Goal: Transaction & Acquisition: Purchase product/service

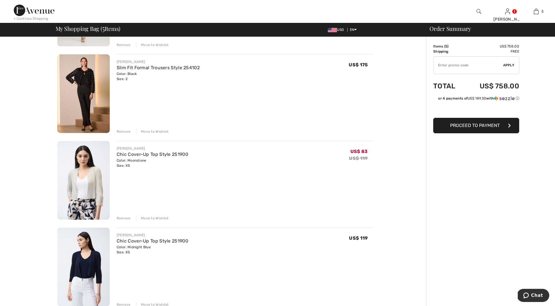
scroll to position [203, 0]
click at [122, 217] on div "Remove" at bounding box center [124, 218] width 14 height 5
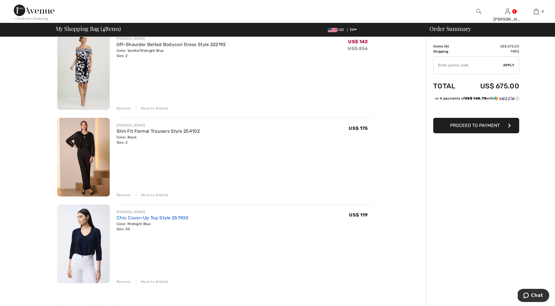
scroll to position [138, 0]
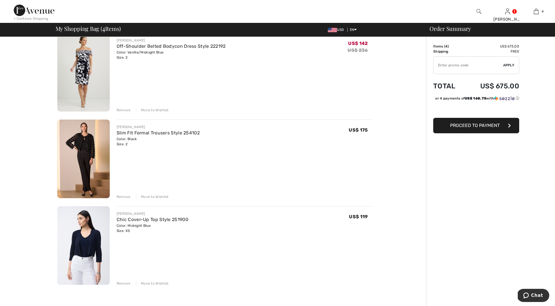
click at [122, 281] on div "Remove" at bounding box center [124, 283] width 14 height 5
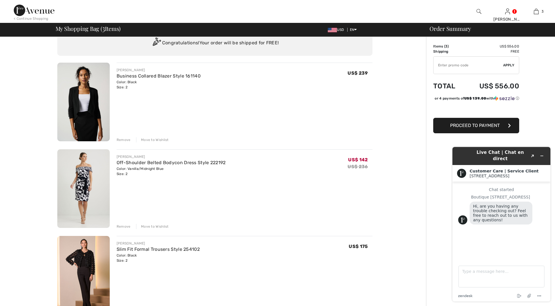
scroll to position [23, 0]
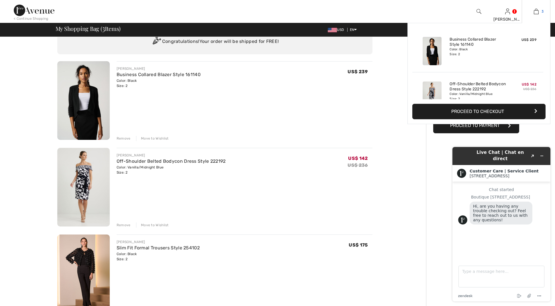
click at [534, 12] on img at bounding box center [536, 11] width 5 height 7
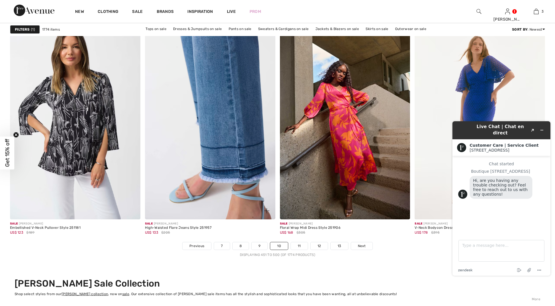
scroll to position [3251, 0]
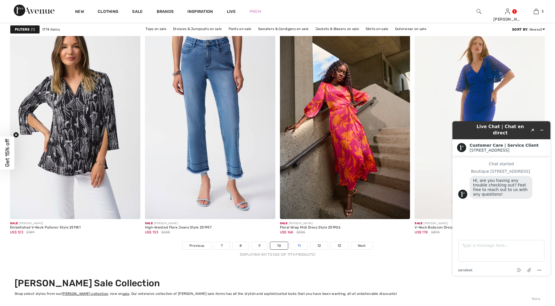
click at [298, 244] on link "11" at bounding box center [299, 245] width 17 height 7
click at [296, 246] on link "11" at bounding box center [299, 245] width 17 height 7
click at [298, 245] on link "11" at bounding box center [299, 245] width 17 height 7
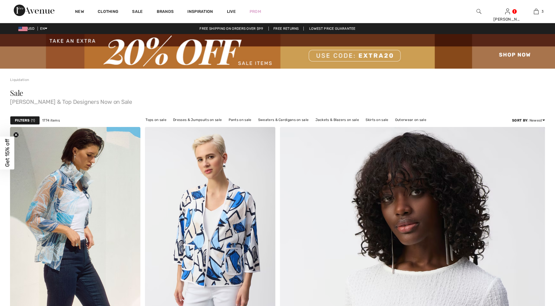
checkbox input "true"
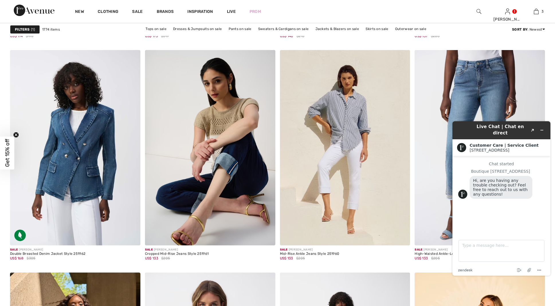
scroll to position [1274, 0]
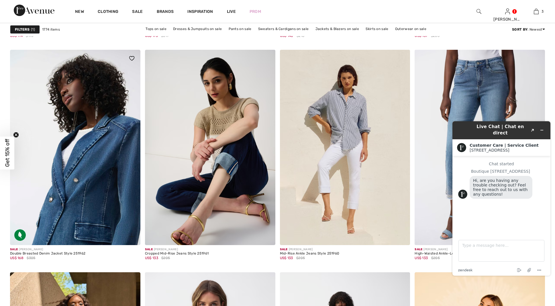
click at [74, 207] on img at bounding box center [75, 147] width 130 height 195
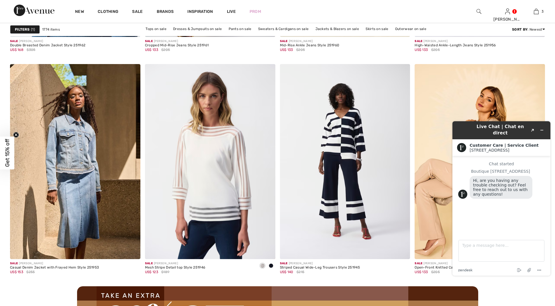
scroll to position [1483, 0]
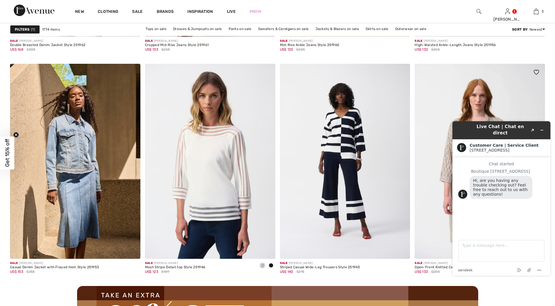
click at [418, 181] on img at bounding box center [479, 161] width 130 height 195
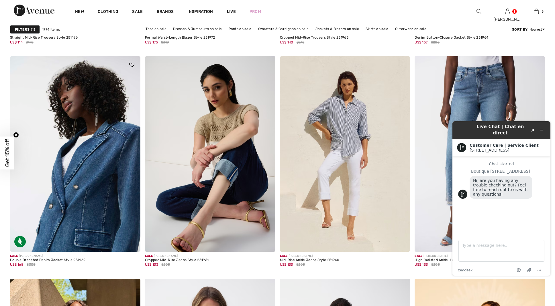
scroll to position [1266, 0]
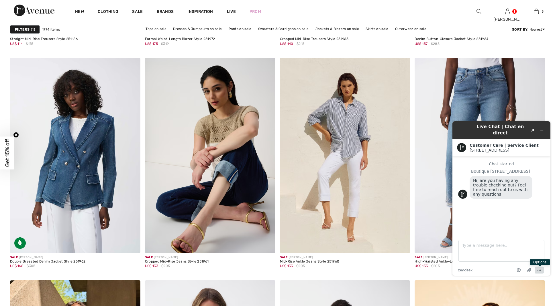
click at [539, 269] on icon "Menu" at bounding box center [539, 270] width 7 height 7
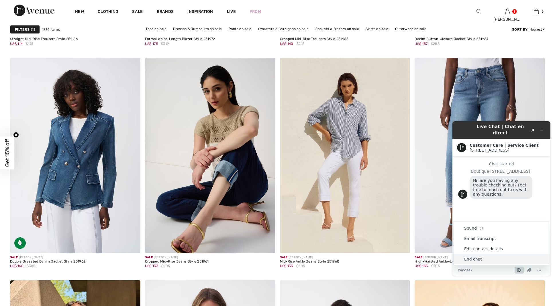
click at [518, 269] on icon "End chat" at bounding box center [519, 270] width 7 height 7
click at [481, 261] on button "Cancel" at bounding box center [479, 262] width 41 height 11
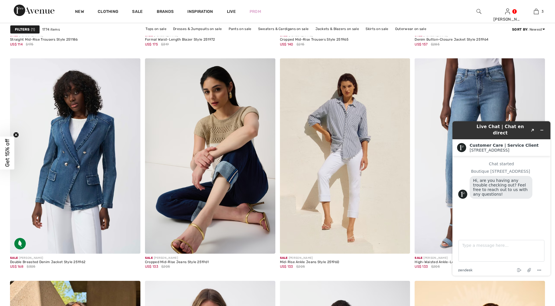
click at [459, 127] on div "Live Chat | Chat en direct Created with Sketch." at bounding box center [501, 130] width 90 height 13
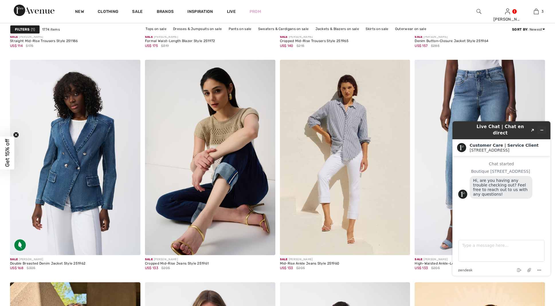
click at [542, 126] on button "Minimize widget" at bounding box center [541, 130] width 9 height 8
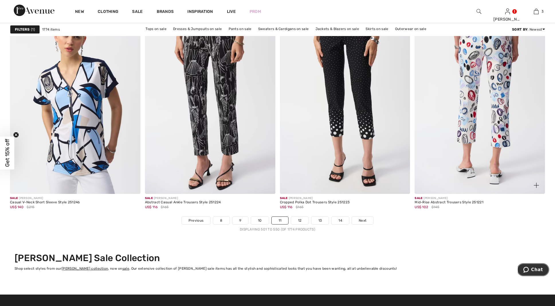
scroll to position [3276, 0]
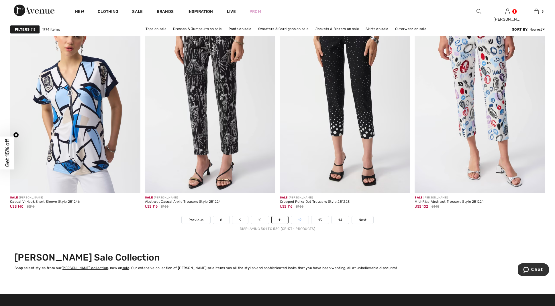
click at [300, 218] on link "12" at bounding box center [299, 220] width 17 height 7
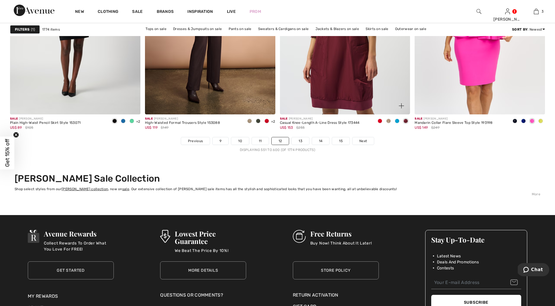
scroll to position [3357, 0]
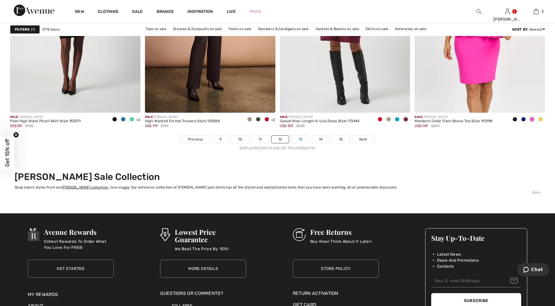
click at [298, 138] on link "13" at bounding box center [300, 139] width 17 height 7
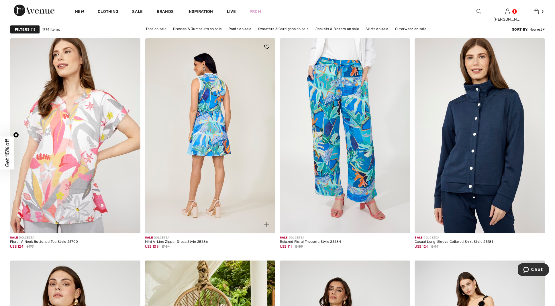
scroll to position [1063, 0]
click at [211, 211] on img at bounding box center [210, 135] width 130 height 195
click at [245, 216] on img at bounding box center [210, 135] width 130 height 195
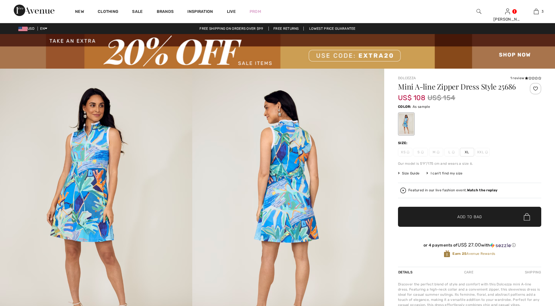
checkbox input "true"
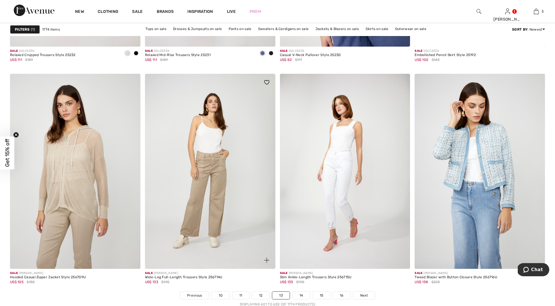
scroll to position [3200, 0]
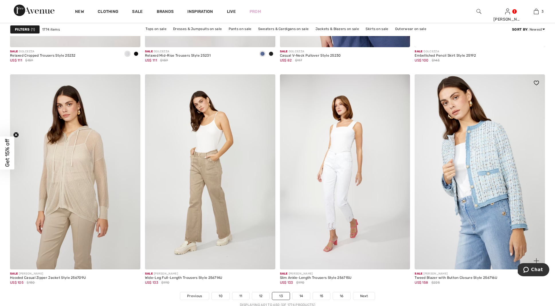
click at [456, 167] on img at bounding box center [479, 171] width 130 height 195
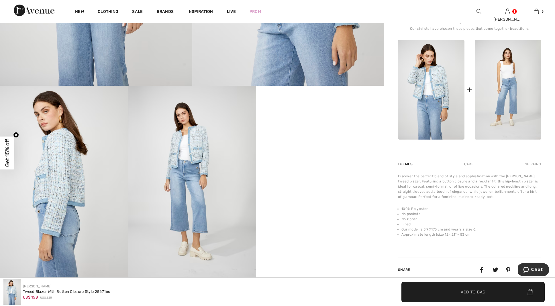
scroll to position [271, 0]
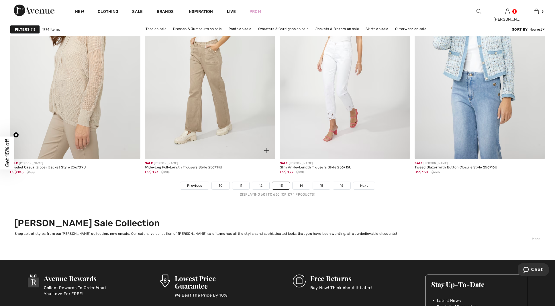
scroll to position [3312, 0]
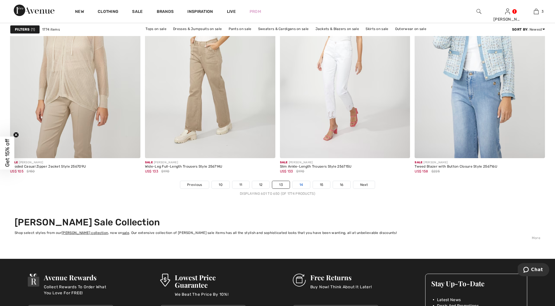
click at [302, 183] on link "14" at bounding box center [300, 184] width 17 height 7
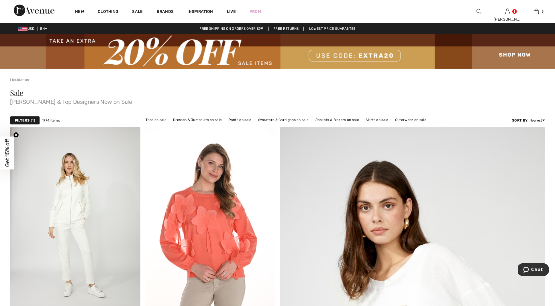
click at [21, 120] on strong "Filters" at bounding box center [22, 120] width 15 height 5
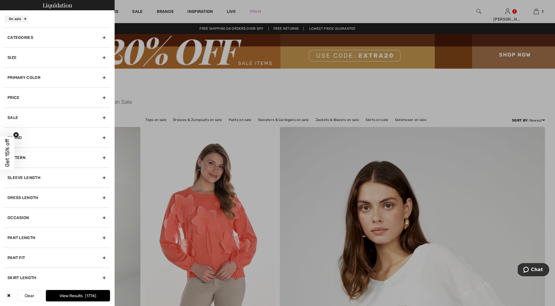
click at [104, 56] on div "Size" at bounding box center [57, 58] width 105 height 20
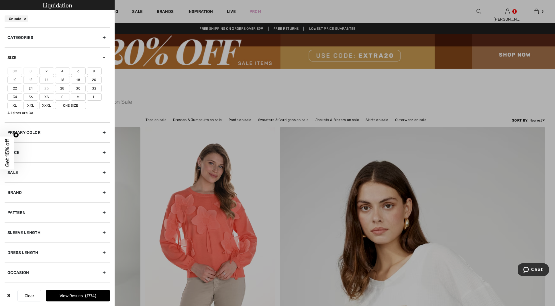
click at [46, 70] on label "2" at bounding box center [46, 71] width 15 height 7
click at [0, 0] on input"] "2" at bounding box center [0, 0] width 0 height 0
click at [104, 189] on div "Brand" at bounding box center [57, 191] width 105 height 20
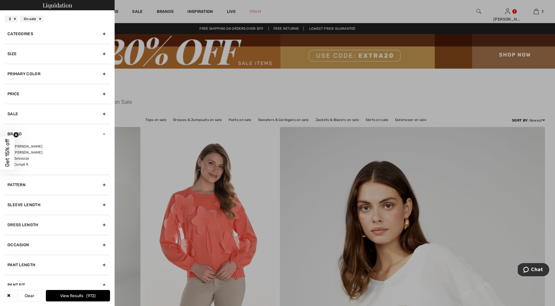
scroll to position [2, 0]
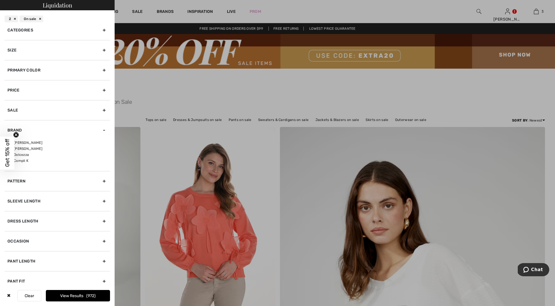
click at [20, 145] on label "[PERSON_NAME]" at bounding box center [58, 142] width 103 height 5
click at [12, 145] on input"] "[PERSON_NAME]" at bounding box center [9, 143] width 4 height 4
checkbox input"] "true"
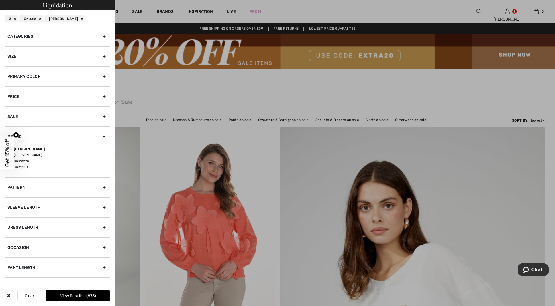
scroll to position [0, 0]
click at [69, 295] on button "View Results 873" at bounding box center [78, 295] width 64 height 11
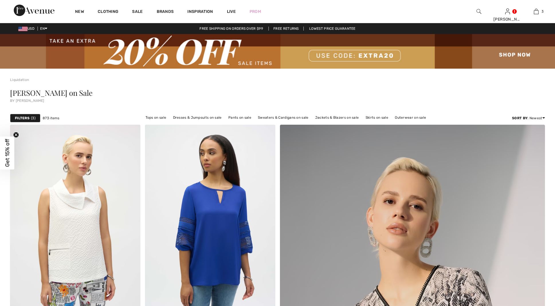
checkbox input "true"
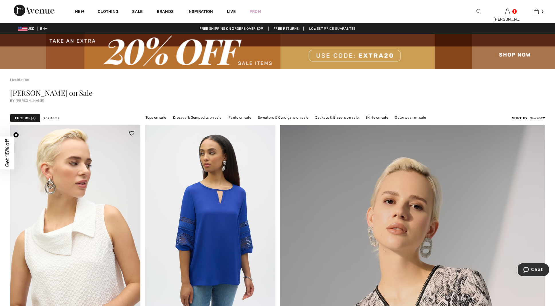
click at [112, 154] on img at bounding box center [75, 222] width 130 height 195
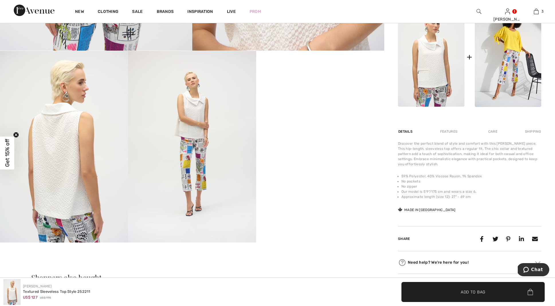
scroll to position [310, 0]
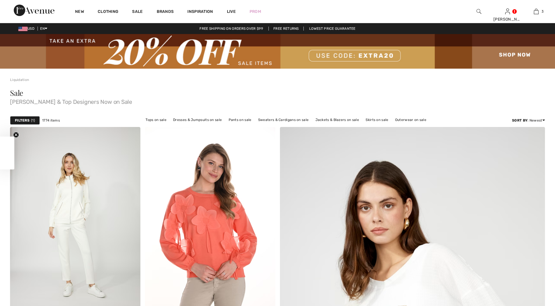
checkbox input "true"
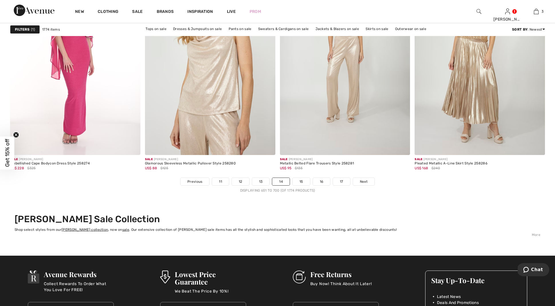
scroll to position [3309, 0]
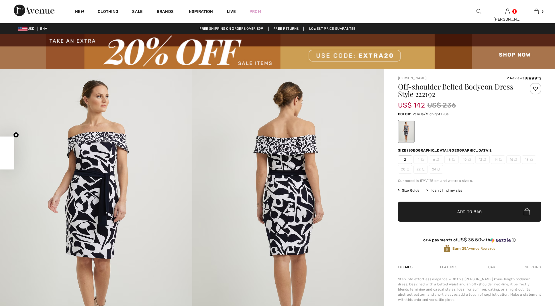
checkbox input "true"
